Goal: Information Seeking & Learning: Learn about a topic

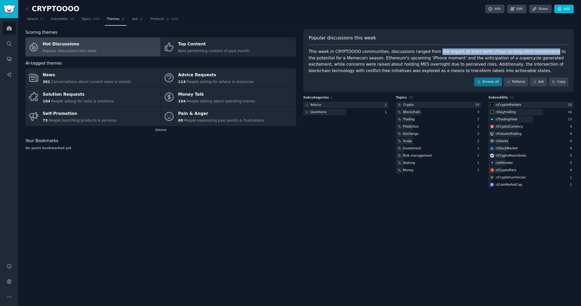
drag, startPoint x: 431, startPoint y: 51, endPoint x: 538, endPoint y: 51, distance: 106.6
click at [538, 51] on div "This week in CRYPTOOOO communities, discussions ranged from the impact of short…" at bounding box center [439, 61] width 260 height 25
copy div "the impact of short-term chaos on long-term investments"
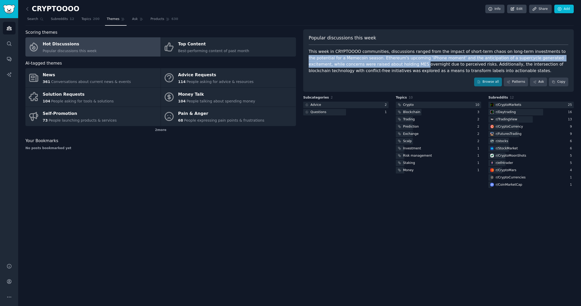
drag, startPoint x: 544, startPoint y: 51, endPoint x: 367, endPoint y: 61, distance: 177.5
click at [367, 61] on div "This week in CRYPTOOOO communities, discussions ranged from the impact of short…" at bounding box center [439, 61] width 260 height 25
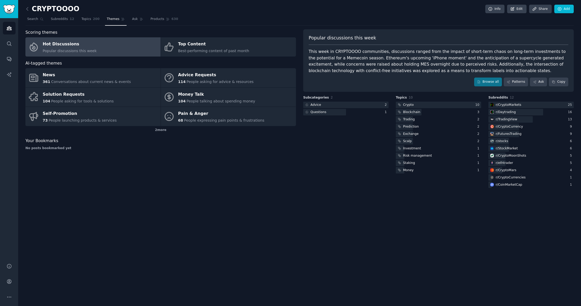
click at [406, 69] on div "This week in CRYPTOOOO communities, discussions ranged from the impact of short…" at bounding box center [439, 61] width 260 height 25
drag, startPoint x: 354, startPoint y: 57, endPoint x: 413, endPoint y: 58, distance: 59.2
click at [413, 58] on div "This week in CRYPTOOOO communities, discussions ranged from the impact of short…" at bounding box center [439, 61] width 260 height 25
click at [442, 64] on div "This week in CRYPTOOOO communities, discussions ranged from the impact of short…" at bounding box center [439, 61] width 260 height 25
drag, startPoint x: 436, startPoint y: 57, endPoint x: 493, endPoint y: 59, distance: 56.6
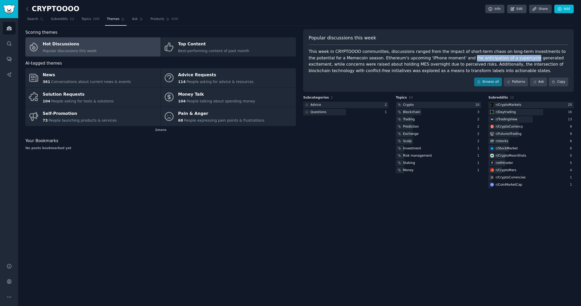
click at [493, 59] on div "This week in CRYPTOOOO communities, discussions ranged from the impact of short…" at bounding box center [439, 61] width 260 height 25
copy div "the anticipation of a supercycle"
